Goal: Information Seeking & Learning: Learn about a topic

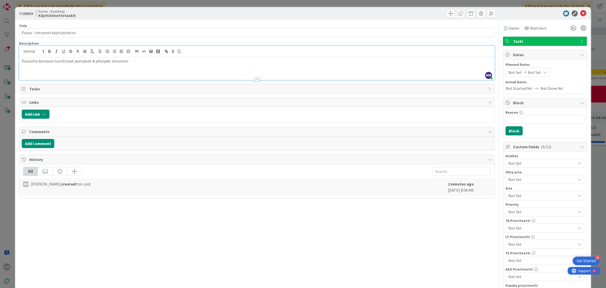
click at [126, 61] on p "Psoasilla kennoon tarvittavat asetukset & yhteydet intrumiin" at bounding box center [257, 61] width 471 height 6
click at [149, 73] on div "Psoasilla kennoon tarvittavat asetukset & yhteydet intrumiin." at bounding box center [257, 68] width 476 height 23
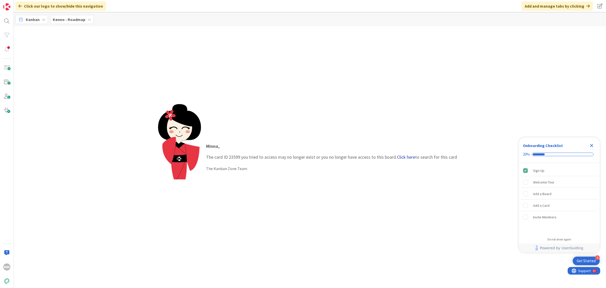
click at [405, 157] on link "Click here" at bounding box center [406, 157] width 18 height 6
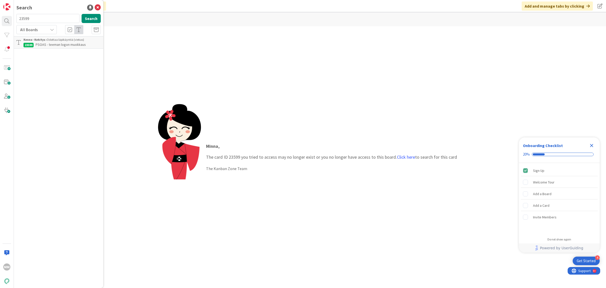
click at [74, 41] on div "Kenno - Kehitys › Odottaa läpikäyntiä (viekas)" at bounding box center [61, 39] width 77 height 5
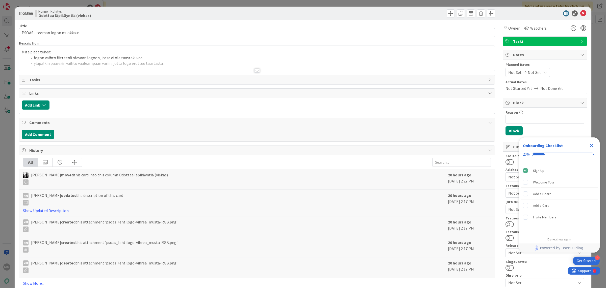
click at [256, 71] on div at bounding box center [257, 70] width 6 height 4
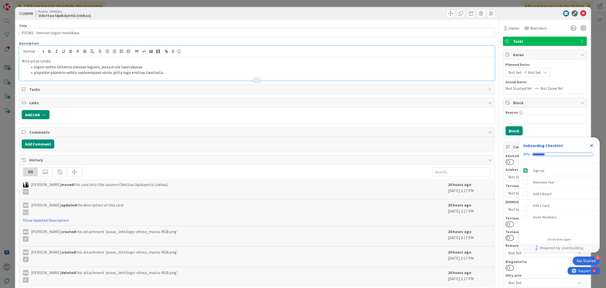
click at [233, 72] on li "yläpalkin päävärin vaihto vaaleampaan väriin, jotta logo erottuu taustasta." at bounding box center [260, 72] width 465 height 6
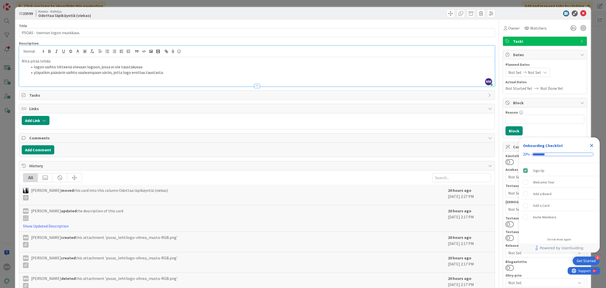
click at [215, 73] on li "yläpalkin päävärin vaihto vaaleampaan väriin, jotta logo erottuu taustasta." at bounding box center [260, 72] width 465 height 6
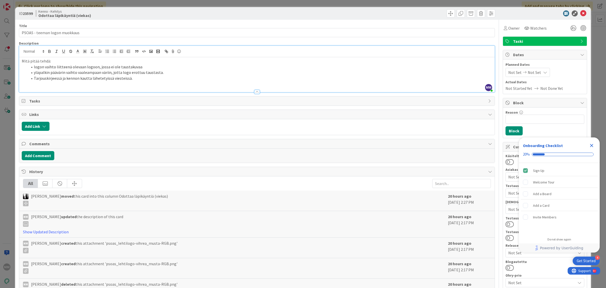
click at [134, 77] on li "Tarjouskirjeessä ja kennon kautta lähetetyissä viesteissä." at bounding box center [260, 78] width 465 height 6
click at [35, 78] on li "Tarjouskirjeessä ja kennon kautta lähetetyissä viesteissä näkyvyys" at bounding box center [260, 78] width 465 height 6
click at [33, 77] on li "Tarjouskirjeessä ja kennon kautta lähetetyissä viesteissä näkyvyys" at bounding box center [260, 78] width 465 height 6
drag, startPoint x: 171, startPoint y: 79, endPoint x: 51, endPoint y: 78, distance: 119.5
click at [51, 78] on li "Näkyvyys: Tarjouskirjeessä ja kennon kautta lähetetyissä viesteissä näkyvyys" at bounding box center [260, 78] width 465 height 6
